Goal: Task Accomplishment & Management: Use online tool/utility

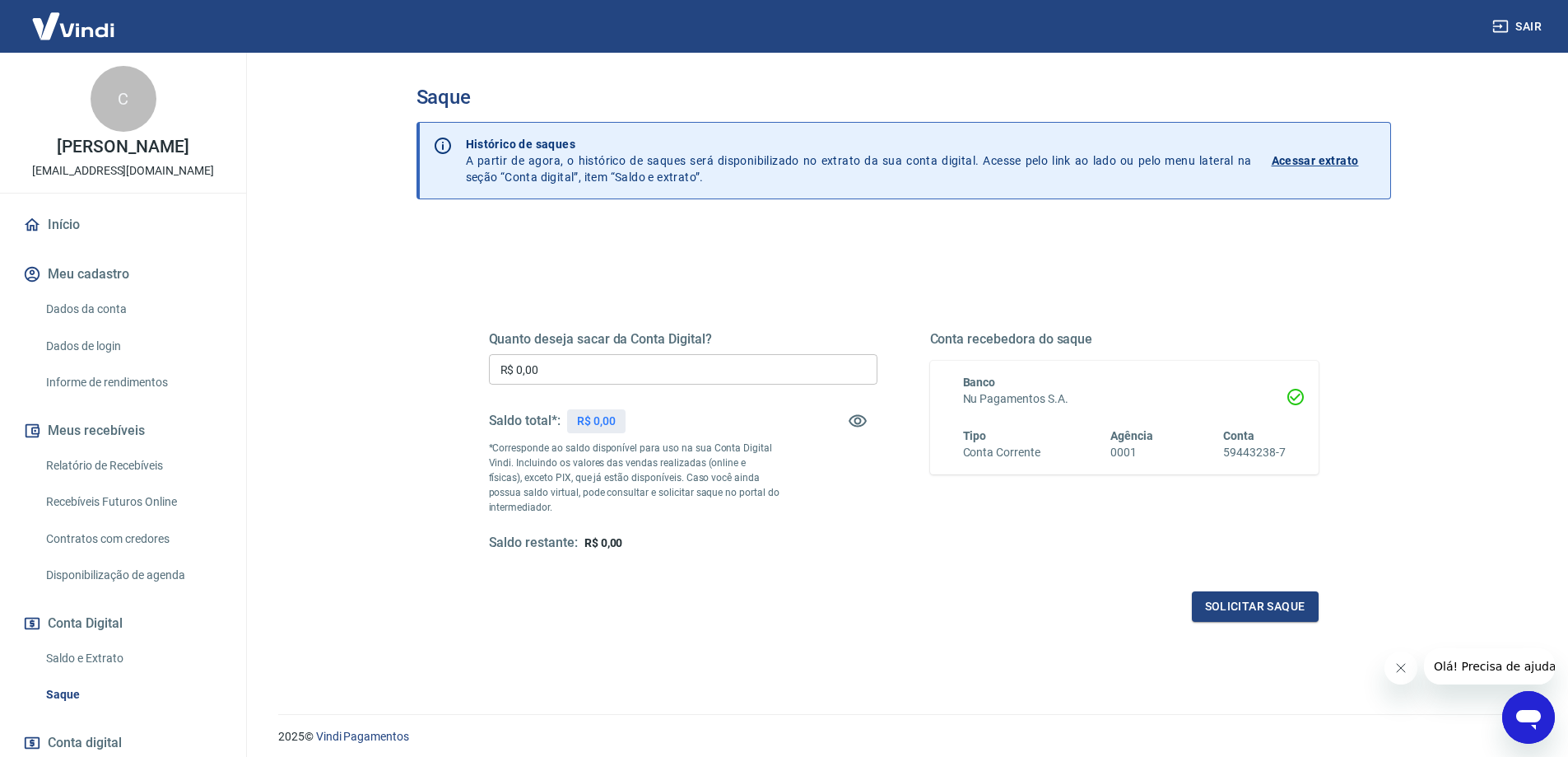
click at [411, 303] on div "Saque Histórico de saques A partir de agora, o histórico de saques será disponi…" at bounding box center [903, 373] width 1014 height 642
click at [568, 358] on input "R$ 0,00" at bounding box center [683, 369] width 389 height 31
type input "R$ 5.252,03"
click at [857, 567] on div "Quanto deseja sacar da Conta Digital? R$ 5.252,03 ​ Saldo total*: R$ 5.252,03 *…" at bounding box center [904, 456] width 830 height 331
click at [944, 607] on div "Solicitar saque" at bounding box center [904, 606] width 830 height 31
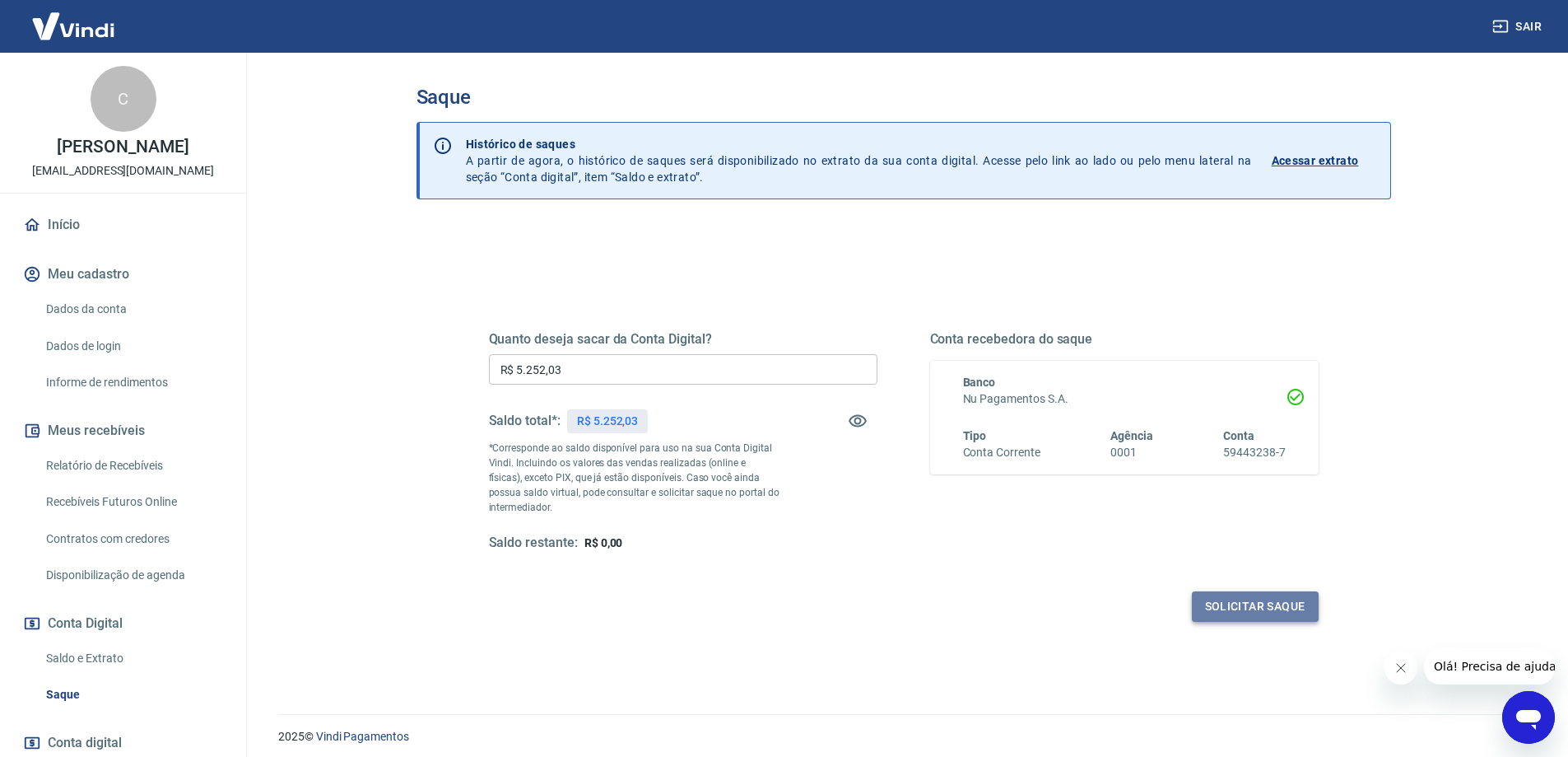
click at [1251, 596] on button "Solicitar saque" at bounding box center [1254, 606] width 126 height 31
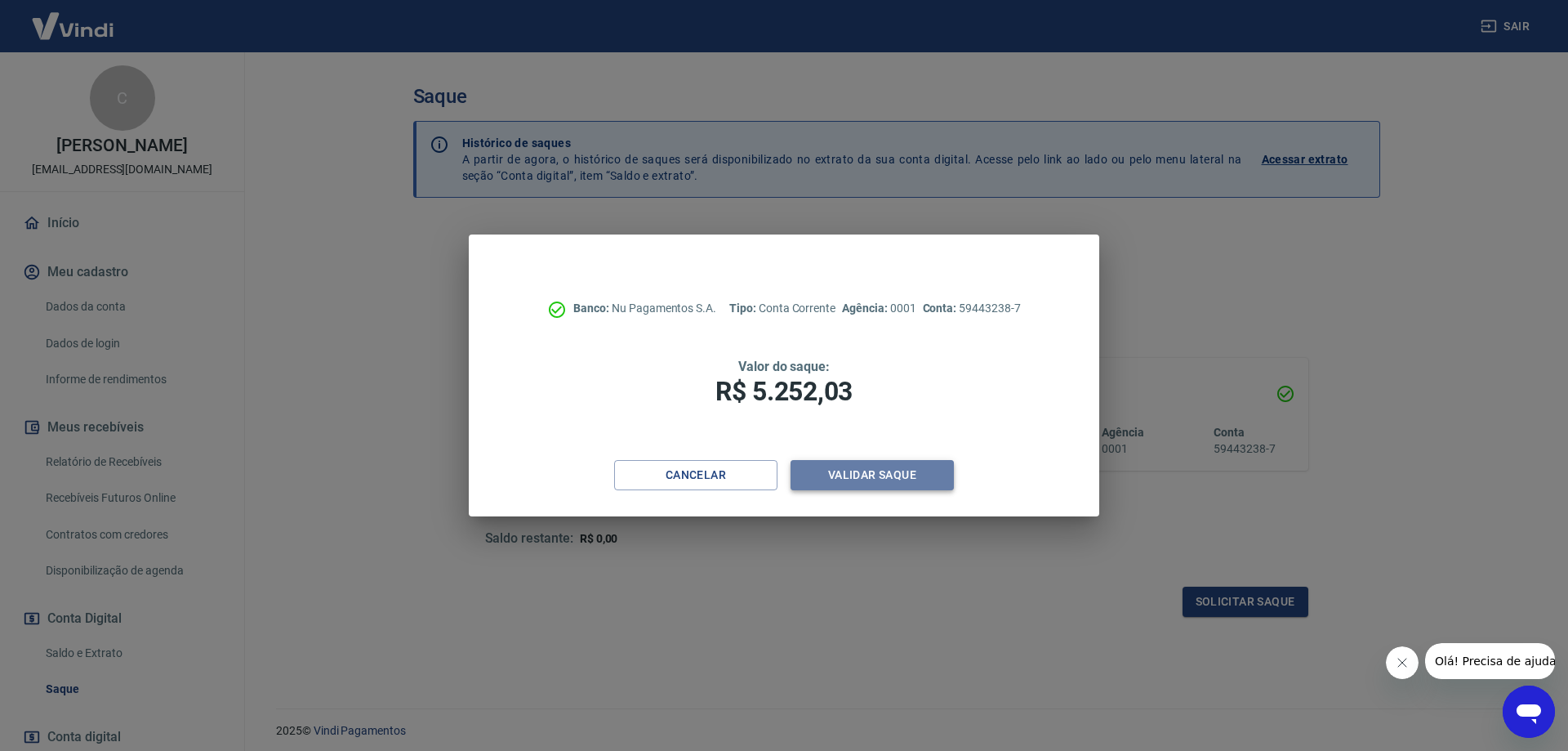
click at [856, 471] on button "Validar saque" at bounding box center [872, 475] width 163 height 30
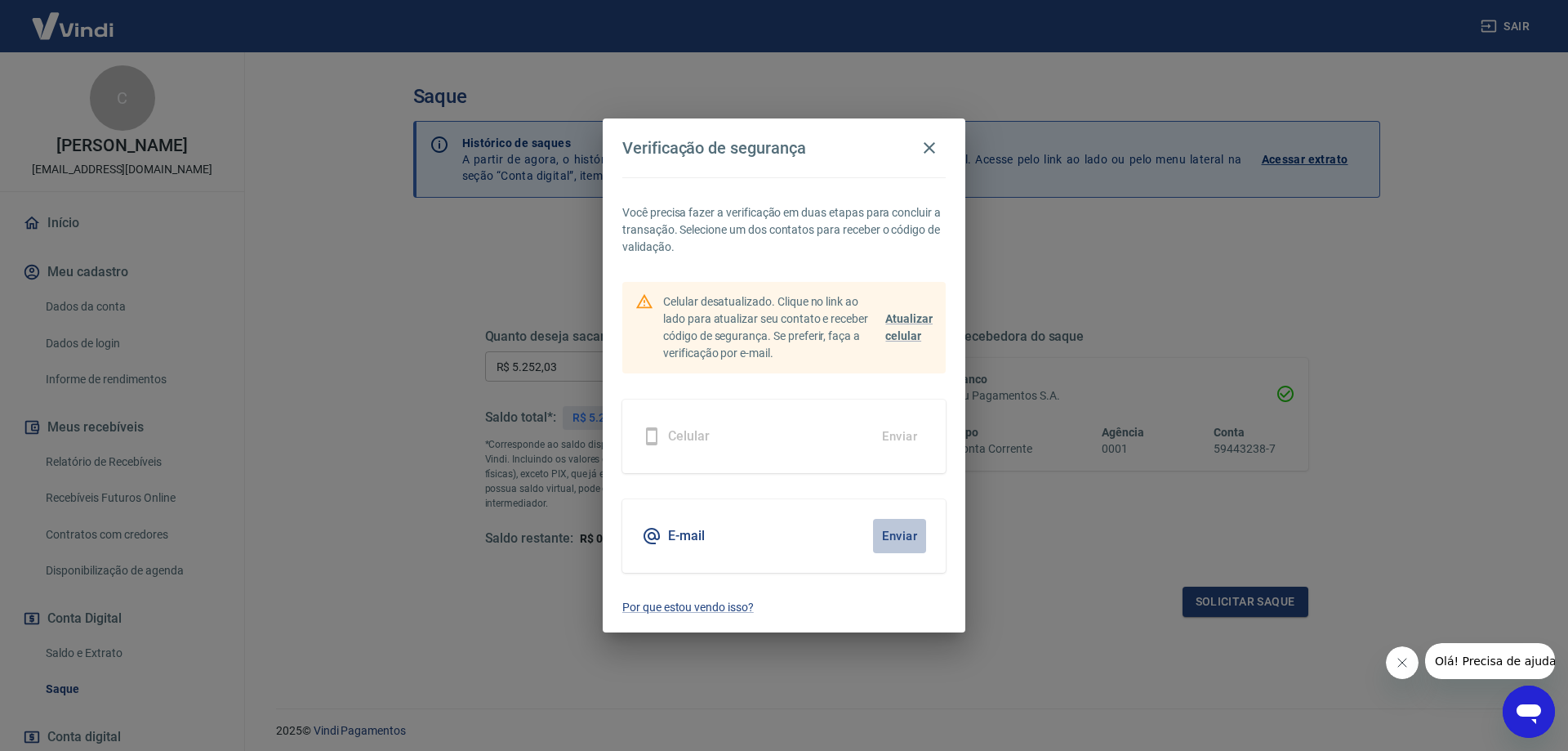
click at [910, 534] on button "Enviar" at bounding box center [899, 536] width 53 height 35
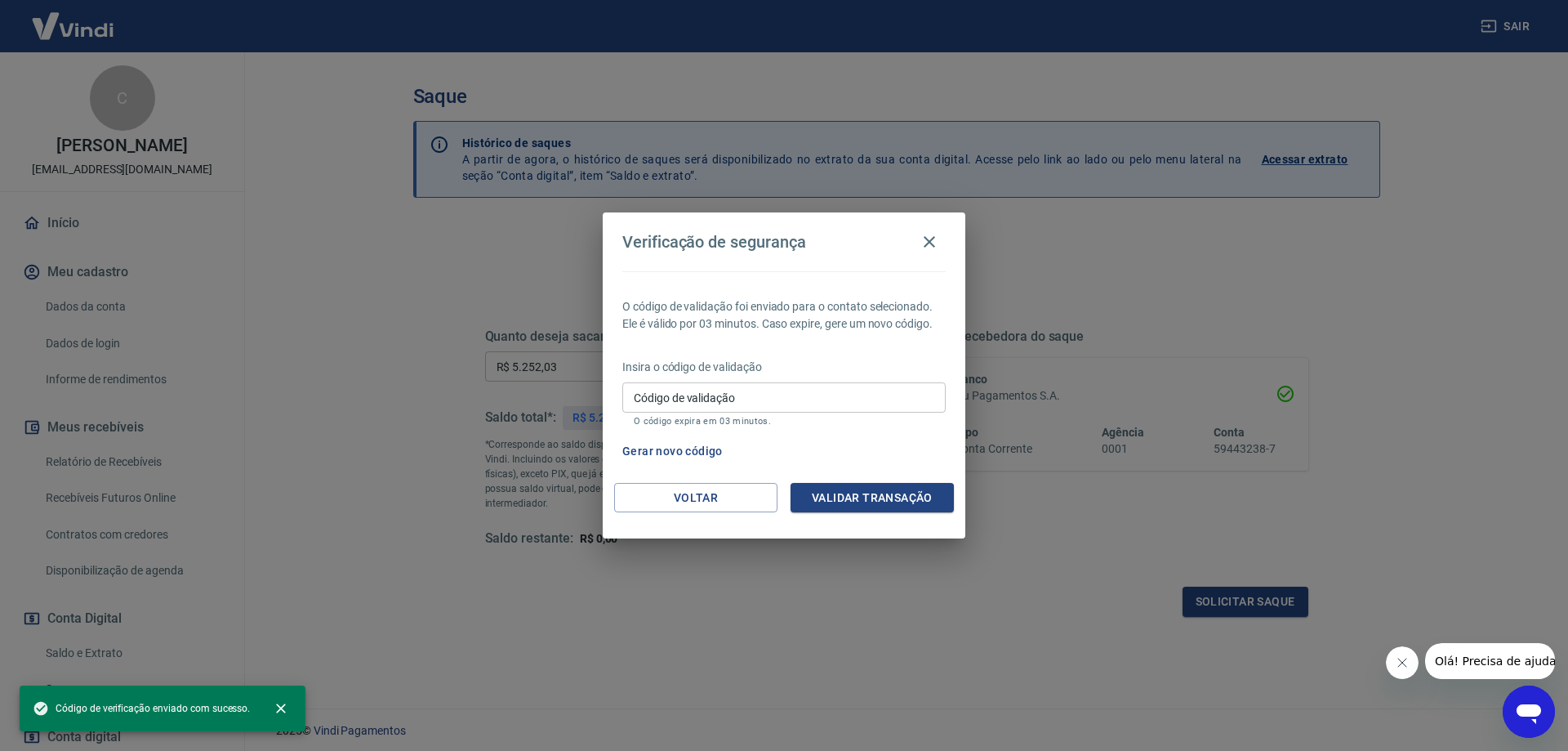
click at [741, 399] on input "Código de validação" at bounding box center [784, 397] width 323 height 30
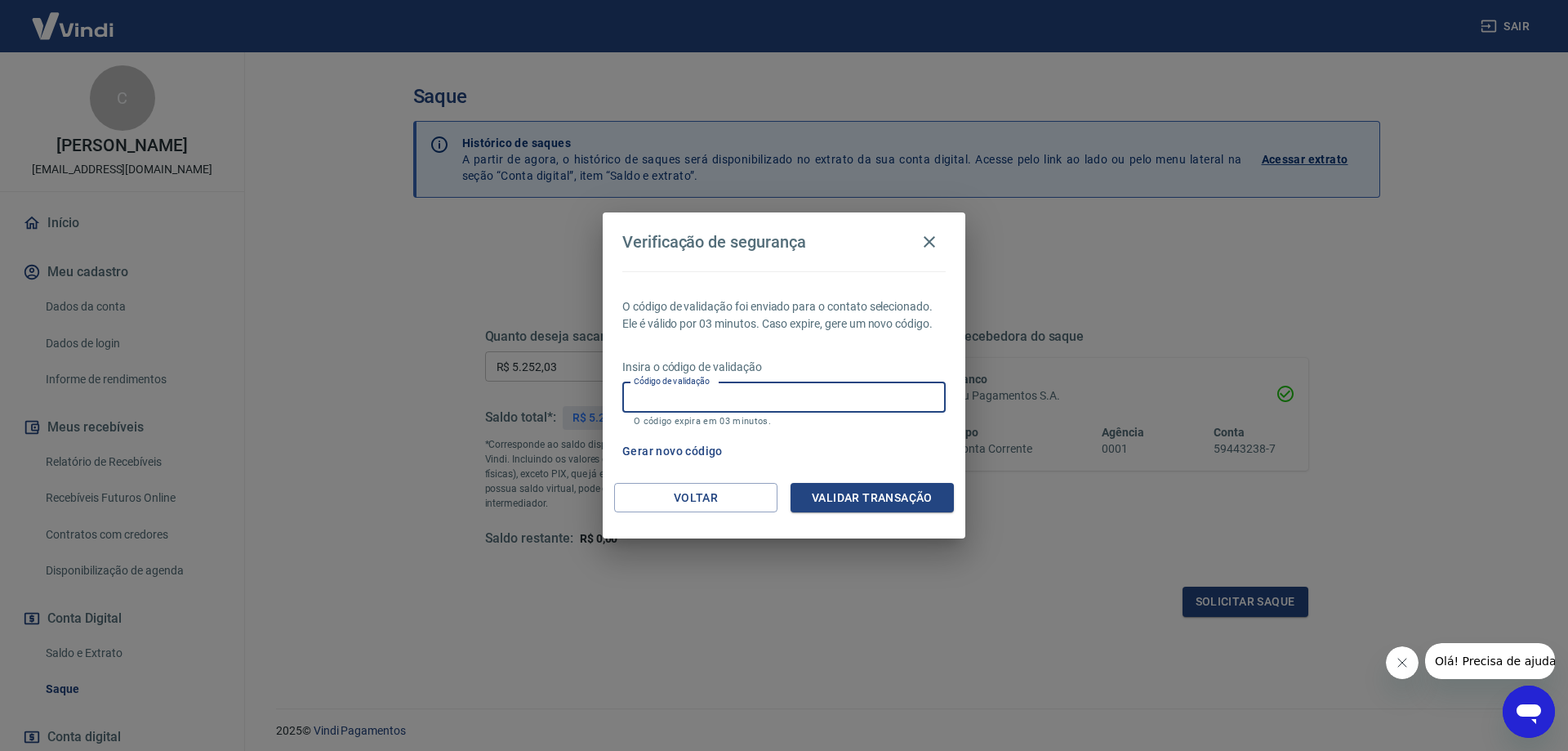
paste input "853011"
type input "853011"
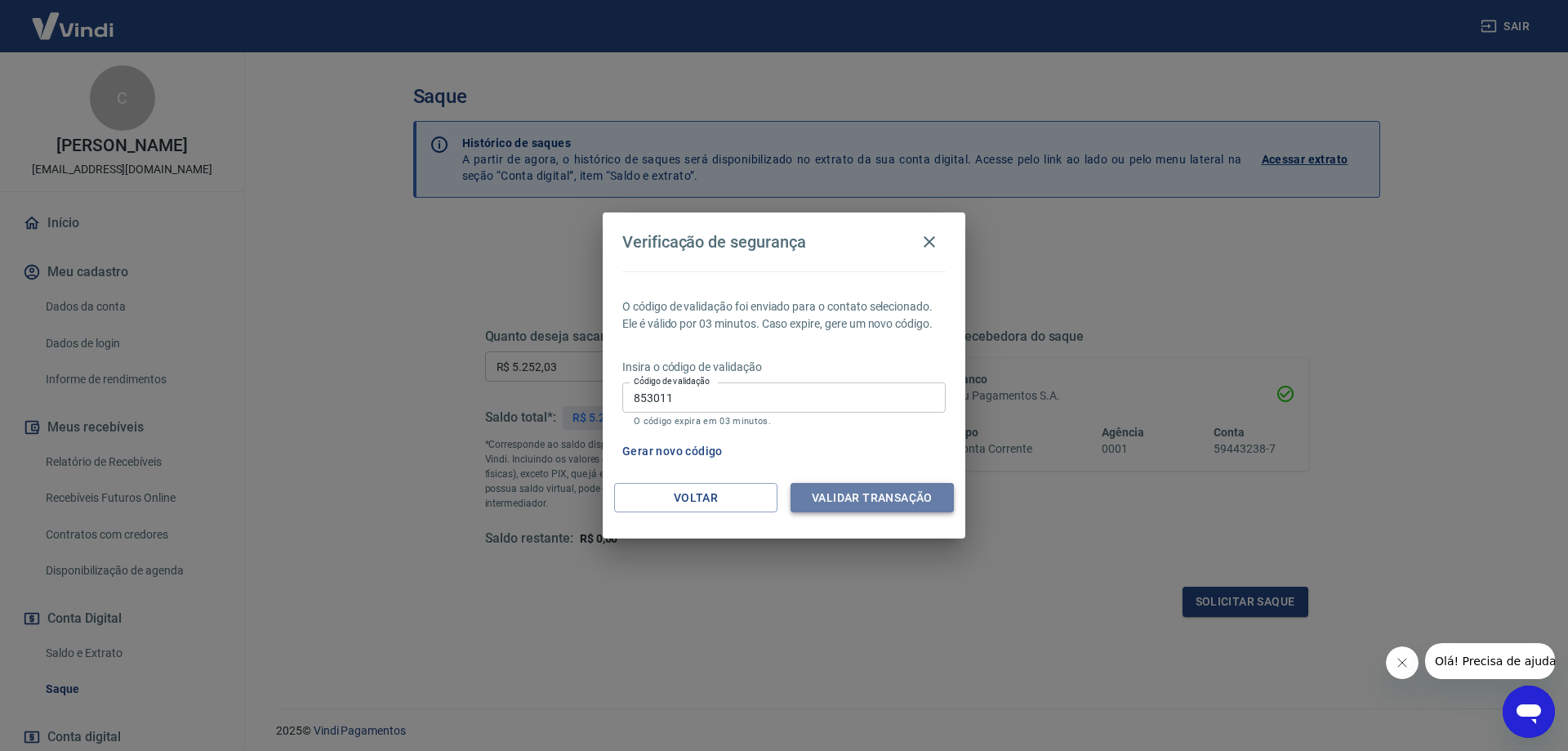
click at [864, 497] on button "Validar transação" at bounding box center [872, 497] width 163 height 30
